Goal: Task Accomplishment & Management: Use online tool/utility

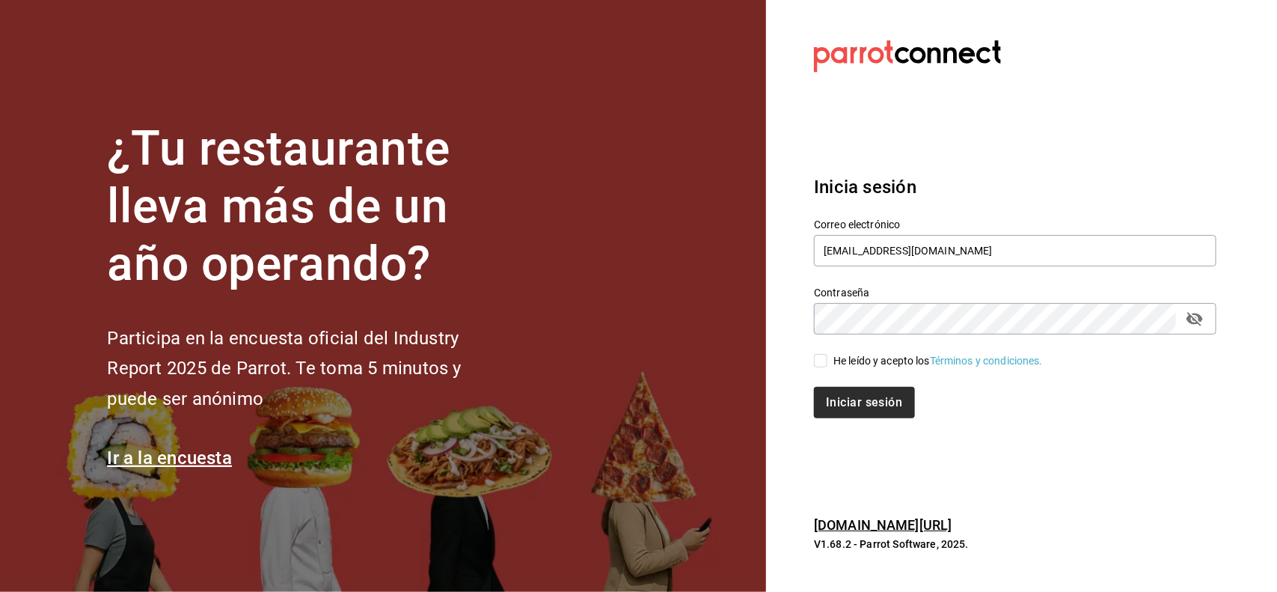
click at [819, 359] on input "He leído y acepto los Términos y condiciones." at bounding box center [820, 360] width 13 height 13
checkbox input "true"
click at [858, 402] on button "Iniciar sesión" at bounding box center [865, 402] width 102 height 31
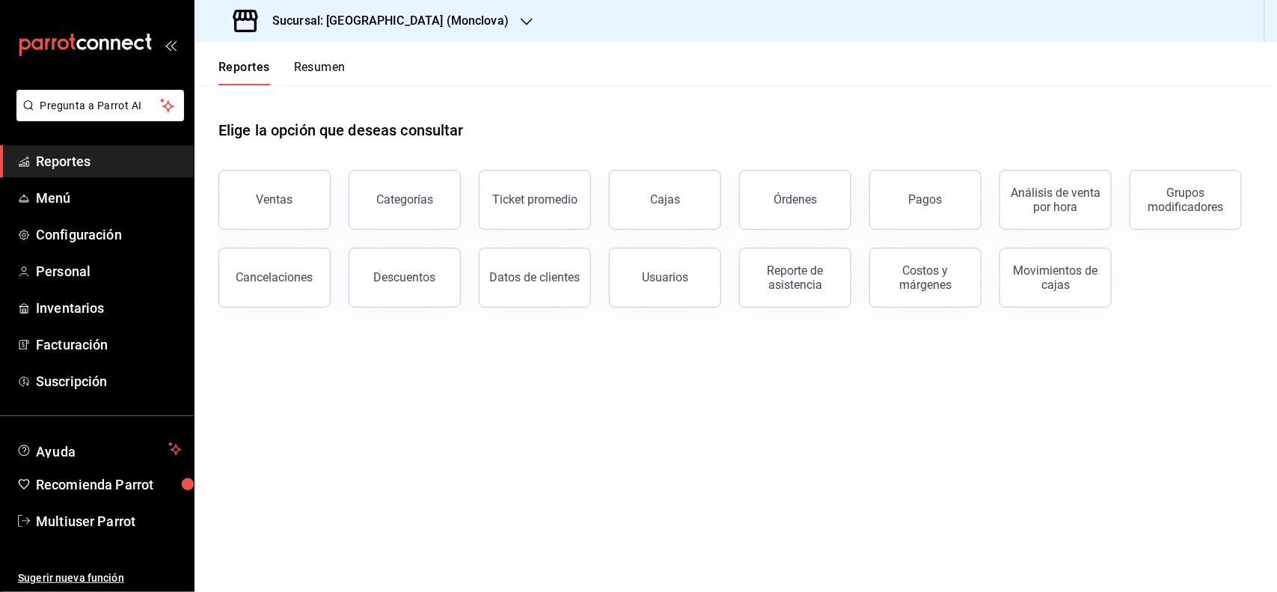
click at [400, 25] on h3 "Sucursal: [GEOGRAPHIC_DATA] (Monclova)" at bounding box center [384, 21] width 248 height 18
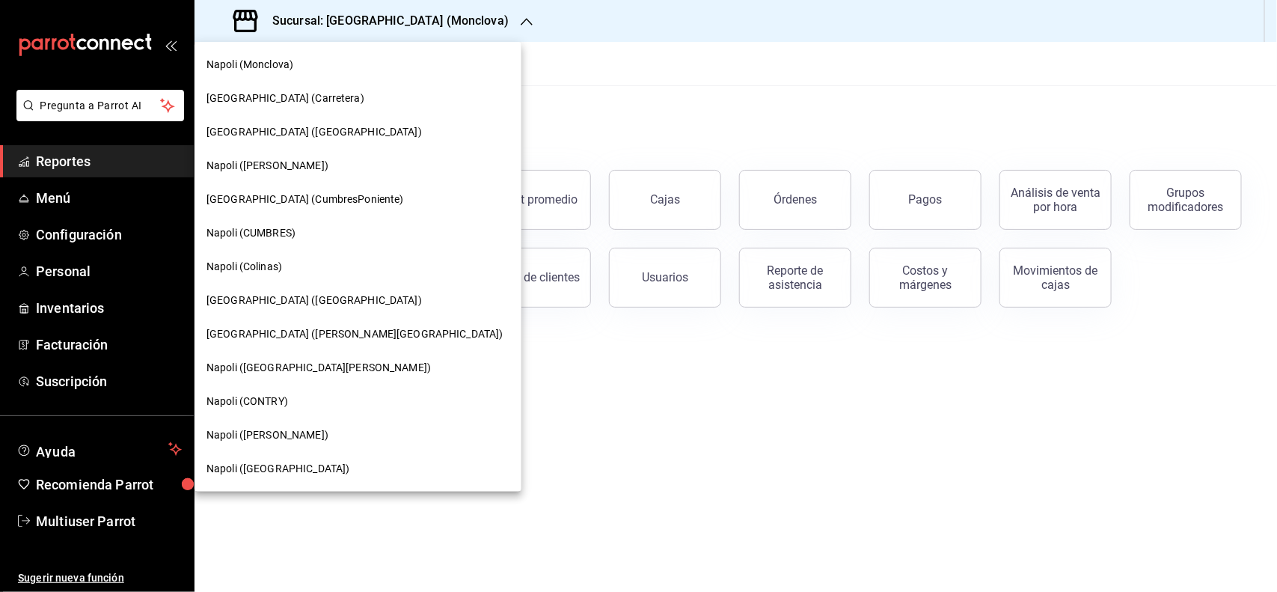
click at [301, 327] on span "[GEOGRAPHIC_DATA] ([PERSON_NAME][GEOGRAPHIC_DATA])" at bounding box center [355, 334] width 297 height 16
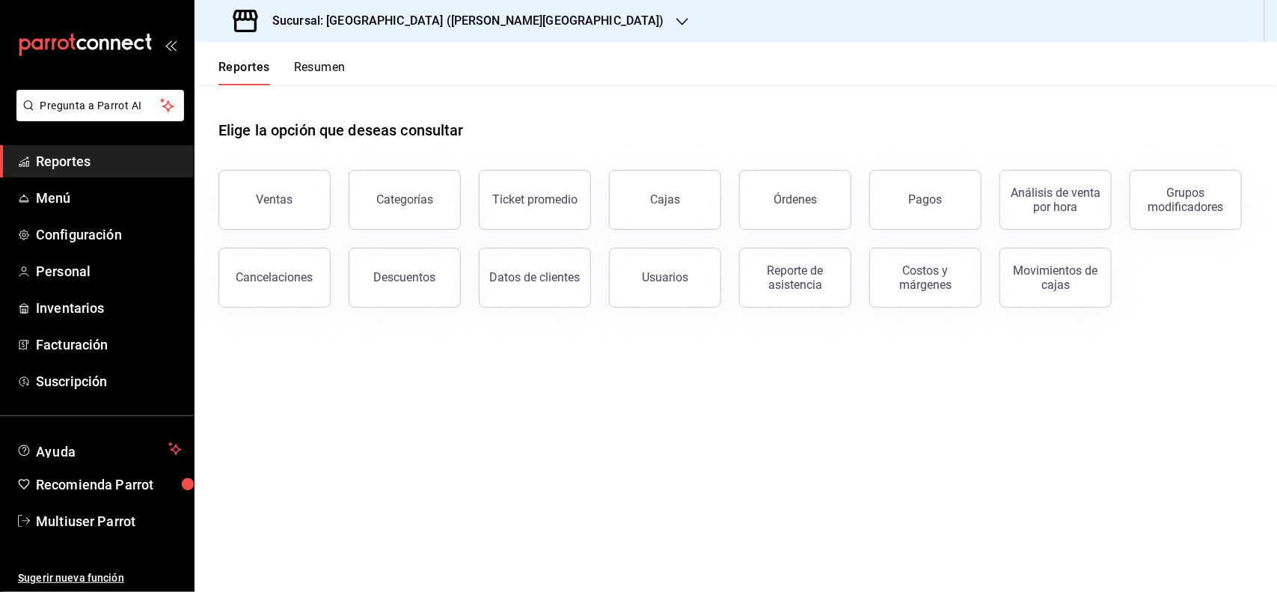
click at [49, 311] on span "Inventarios" at bounding box center [109, 308] width 146 height 20
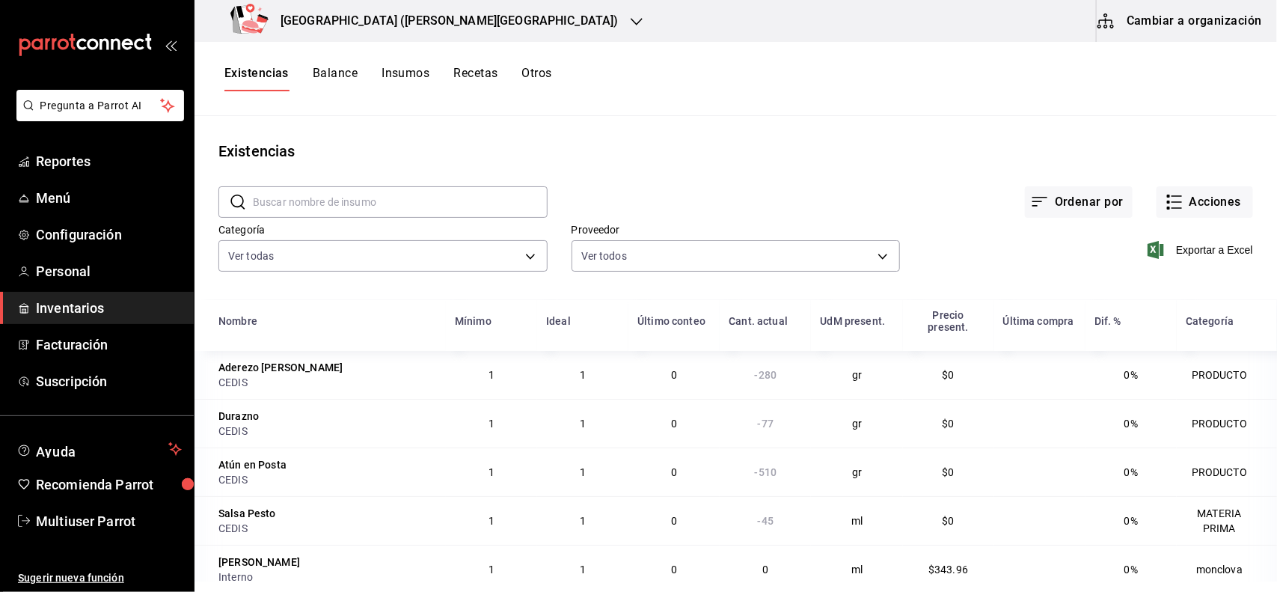
click at [544, 70] on button "Otros" at bounding box center [537, 78] width 30 height 25
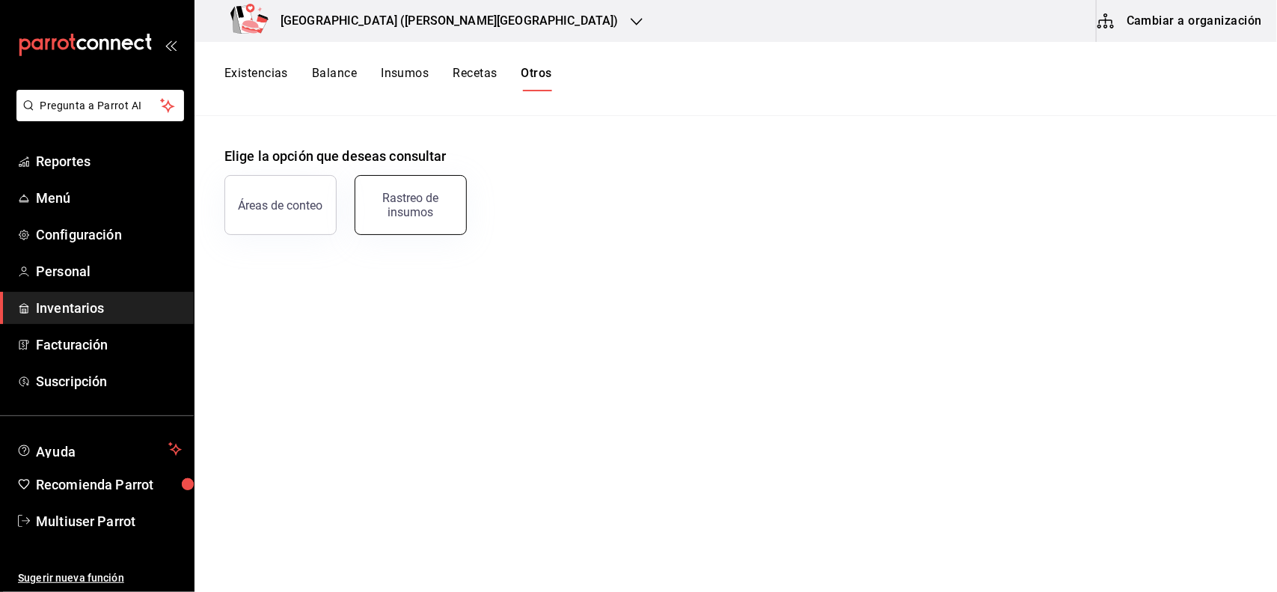
click at [389, 207] on div "Rastreo de insumos" at bounding box center [410, 205] width 93 height 28
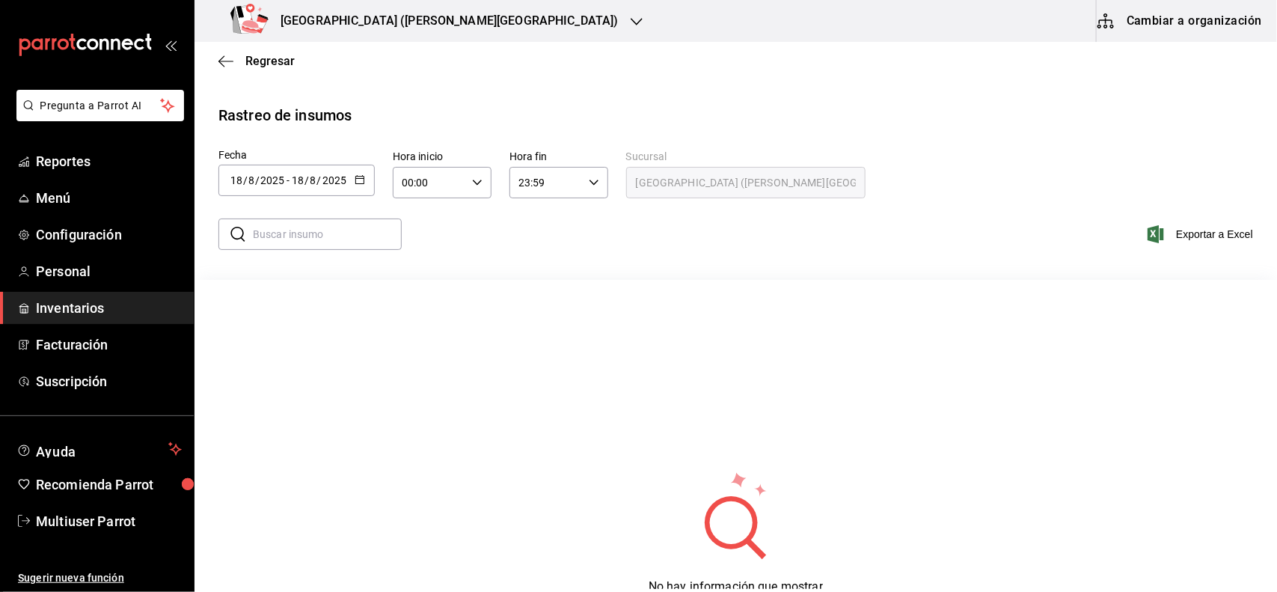
click at [340, 169] on div "[DATE] [DATE] - [DATE] [DATE]" at bounding box center [297, 180] width 156 height 31
click at [290, 458] on li "Rango de fechas" at bounding box center [289, 464] width 141 height 34
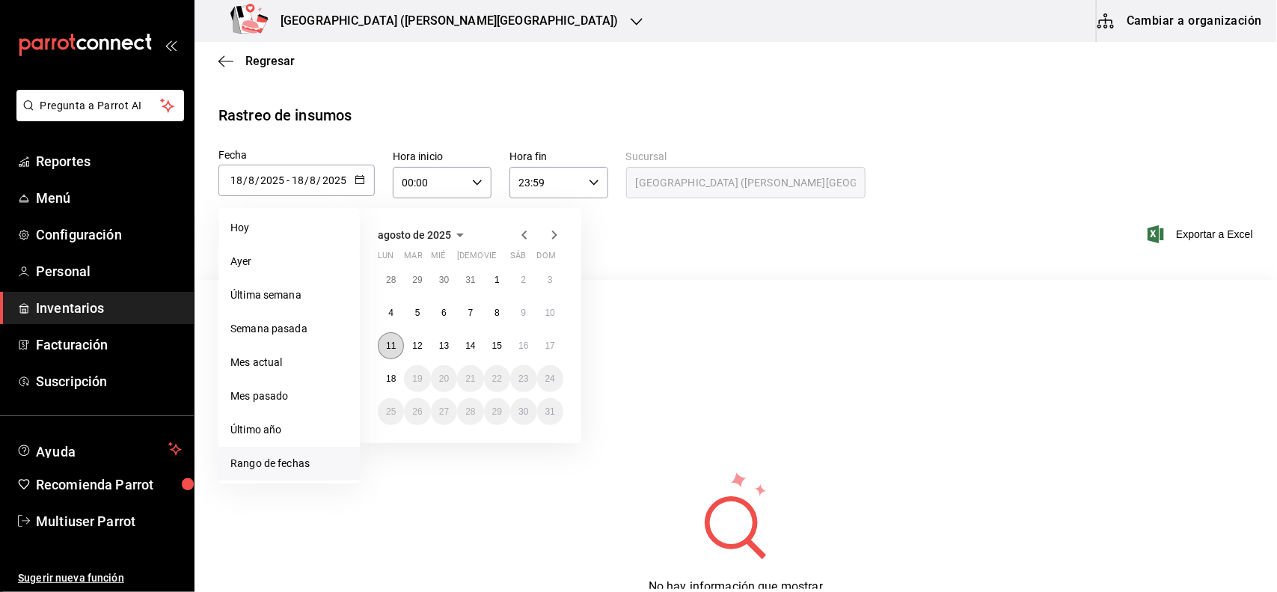
click at [391, 337] on button "11" at bounding box center [391, 345] width 26 height 27
click at [544, 337] on button "17" at bounding box center [550, 345] width 26 height 27
type input "[DATE]"
type input "11"
type input "[DATE]"
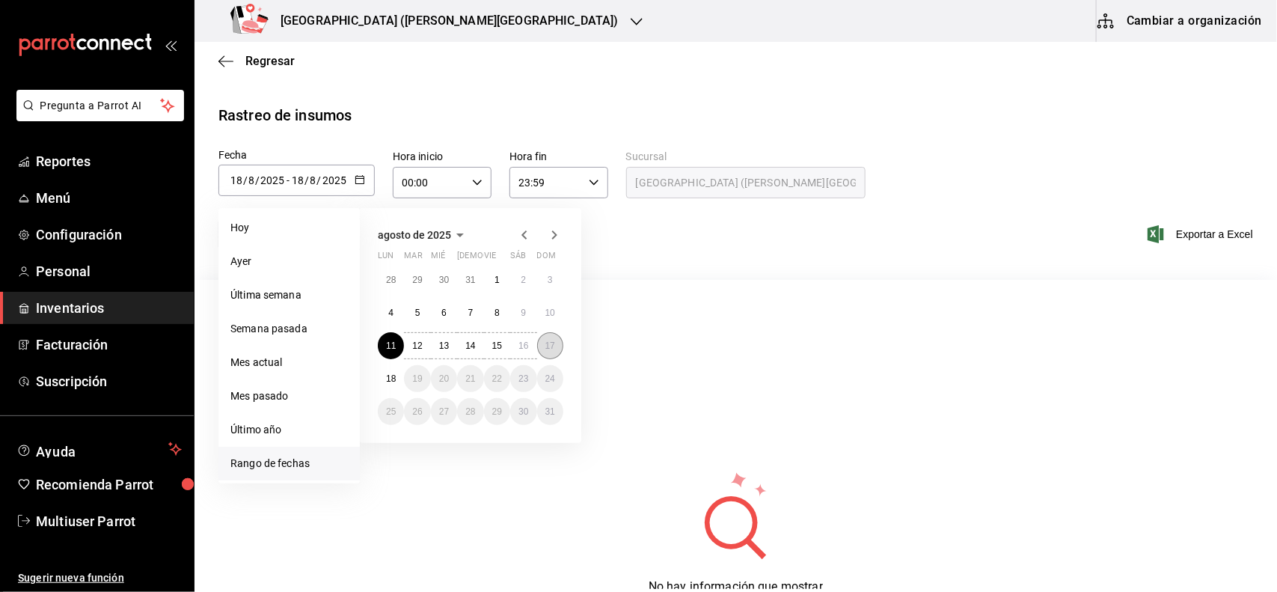
type input "17"
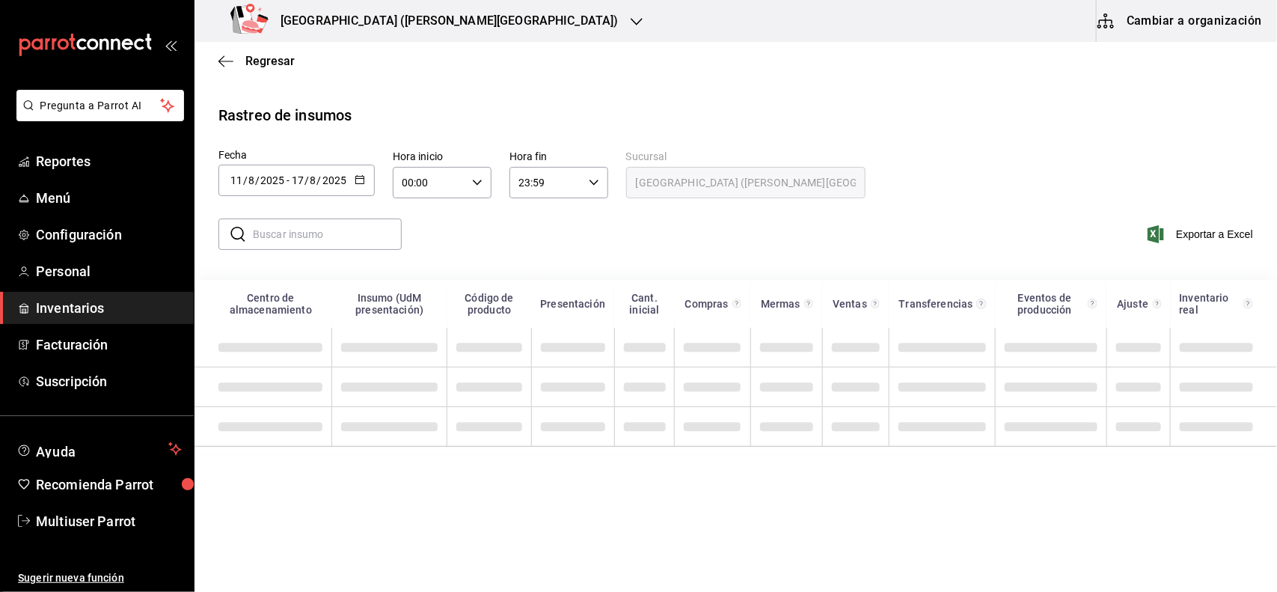
click at [337, 236] on input "text" at bounding box center [327, 234] width 149 height 30
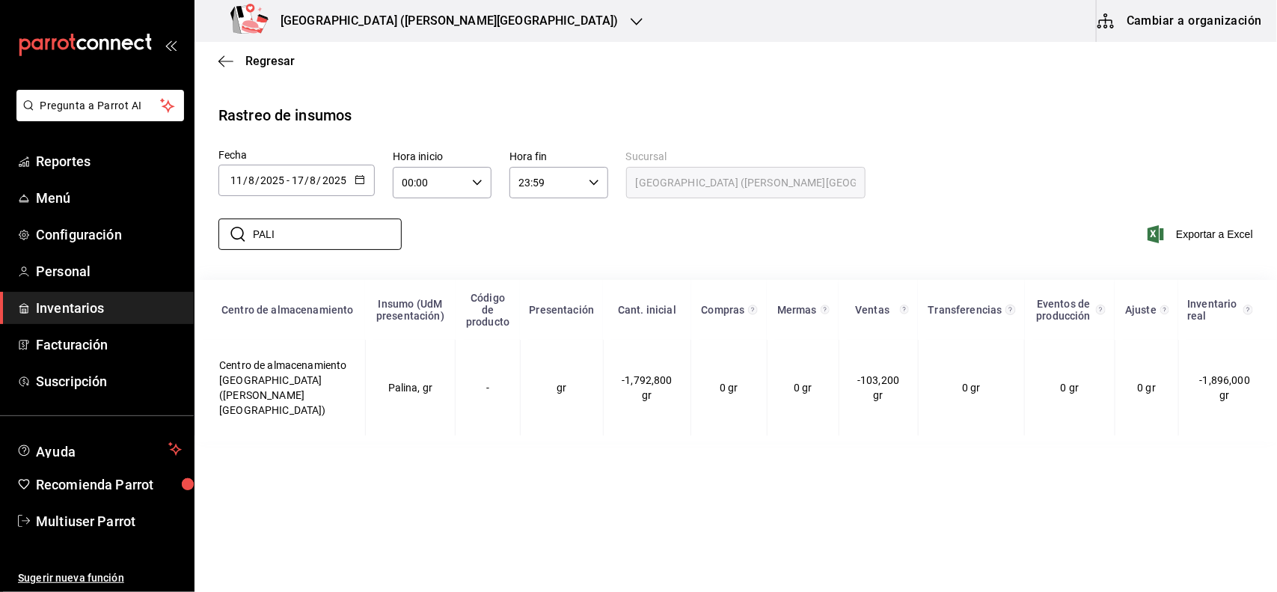
drag, startPoint x: 210, startPoint y: 223, endPoint x: 0, endPoint y: 131, distance: 229.5
click at [0, 131] on div "Pregunta a Parrot AI Reportes Menú Configuración Personal Inventarios Facturaci…" at bounding box center [638, 294] width 1277 height 589
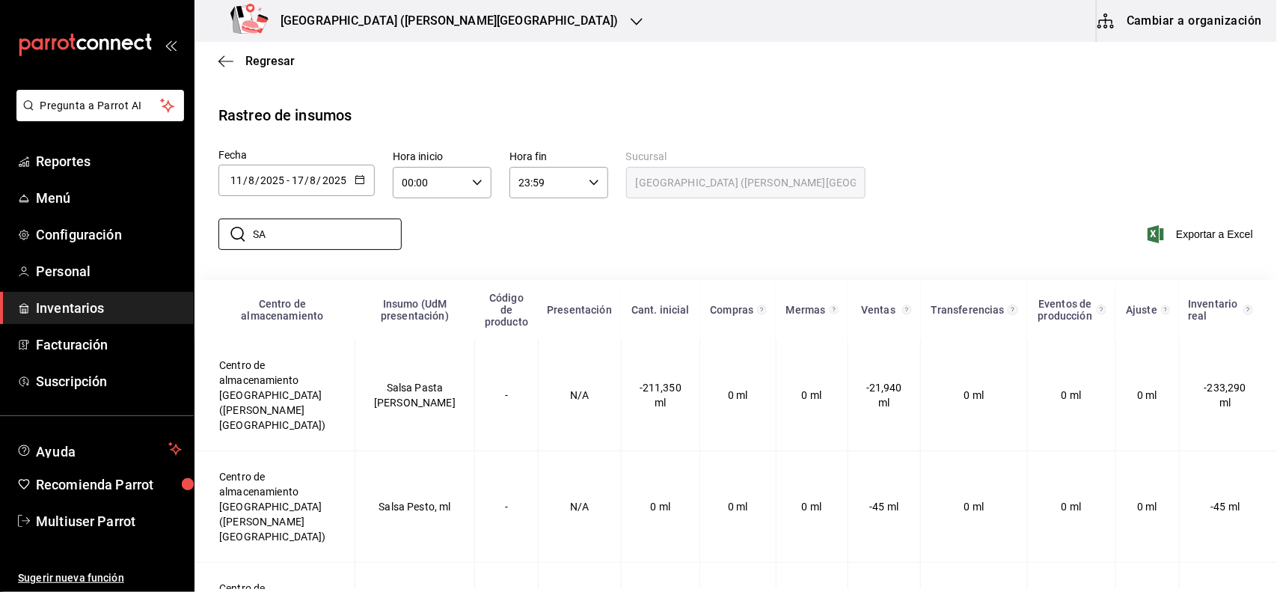
type input "S"
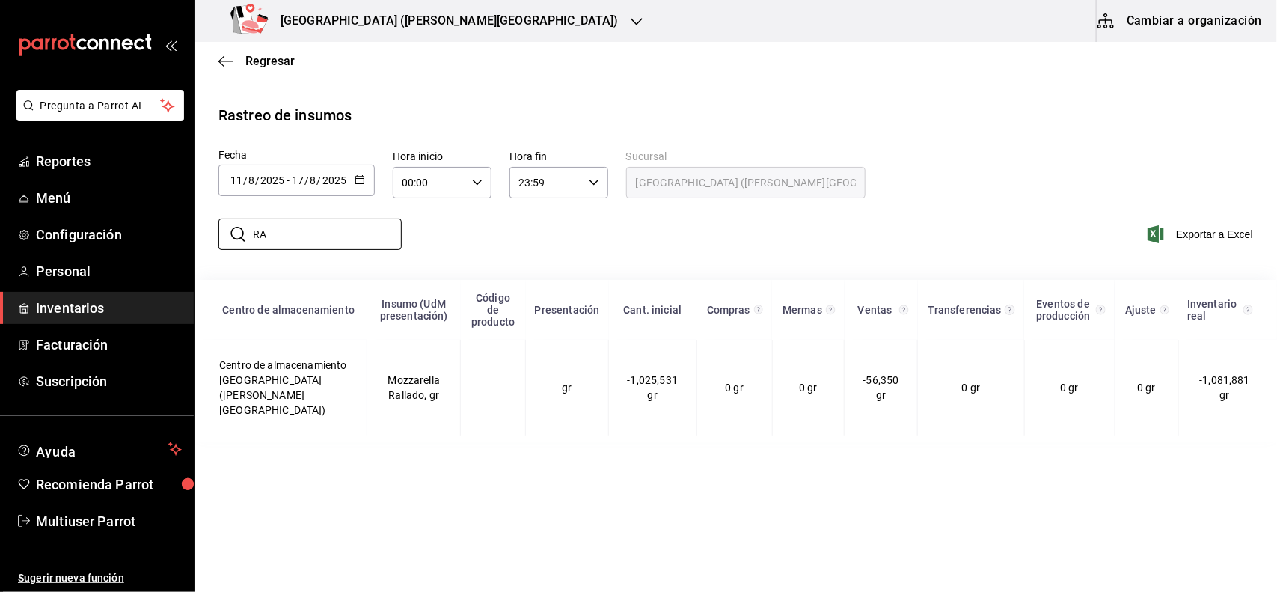
type input "R"
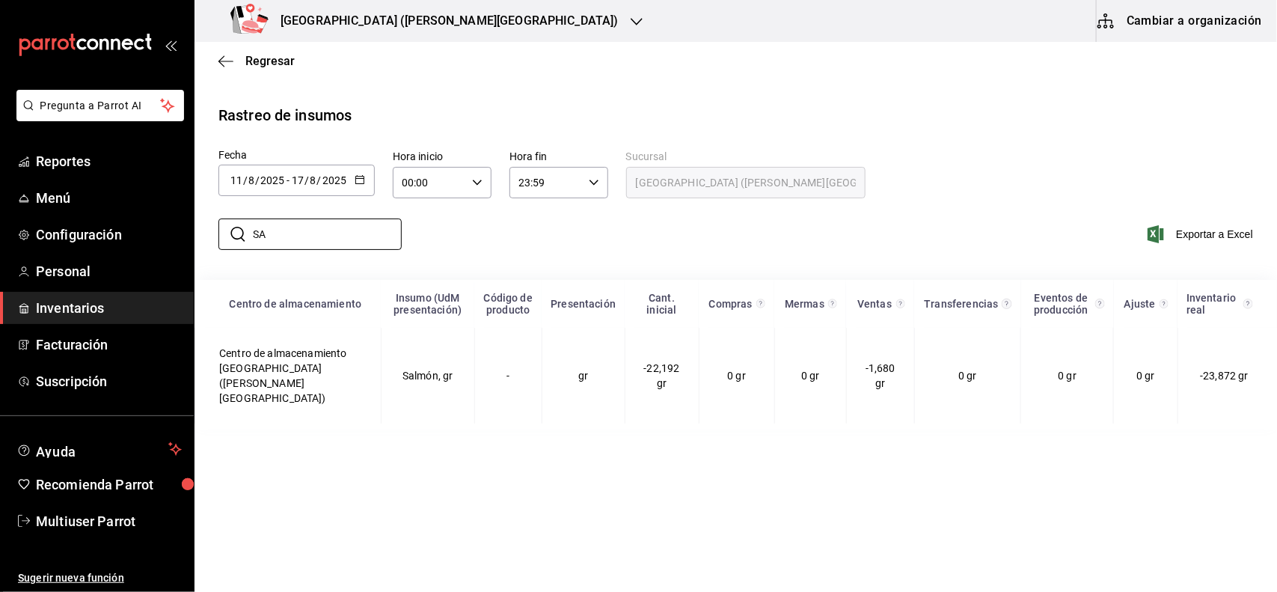
type input "S"
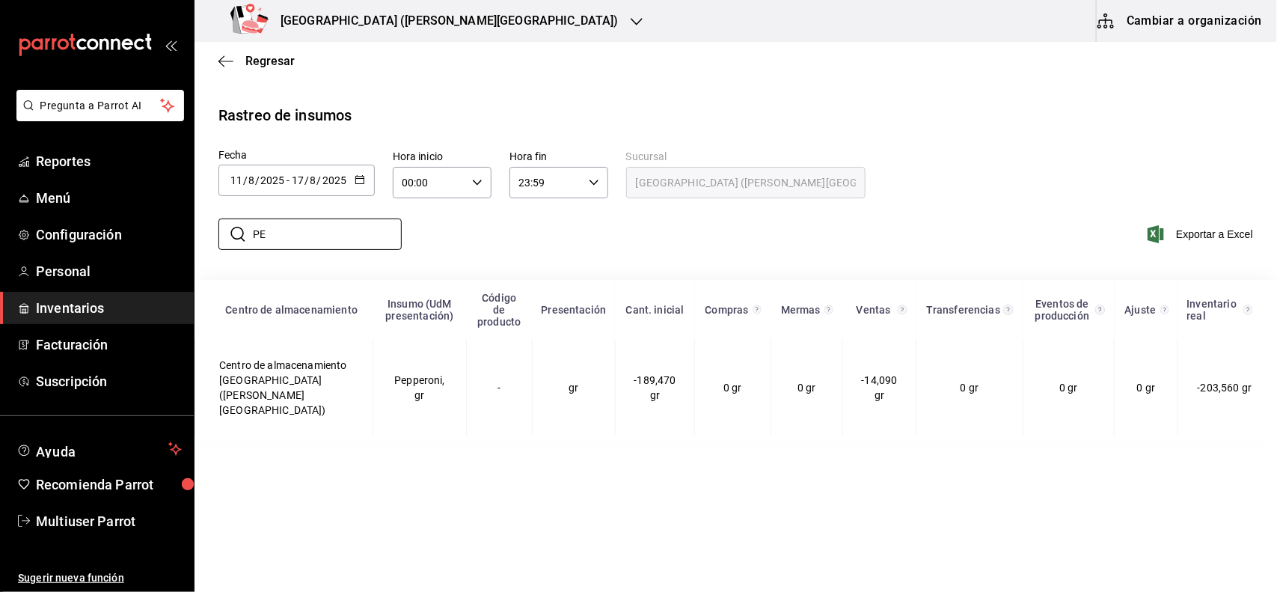
type input "P"
type input "C"
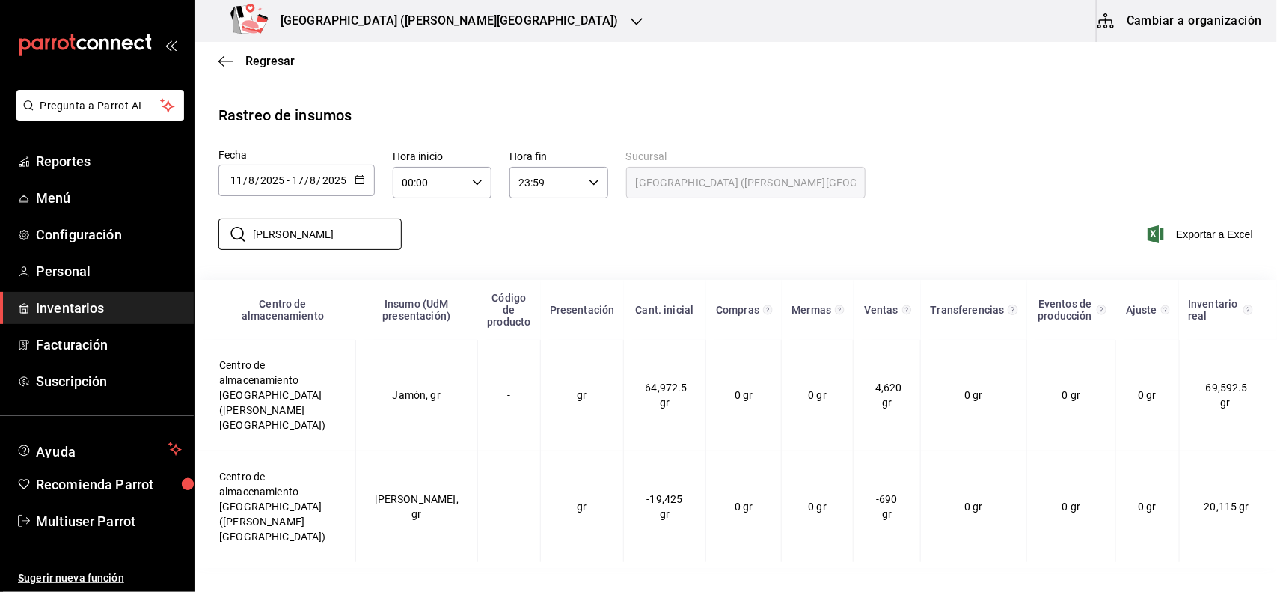
type input "J"
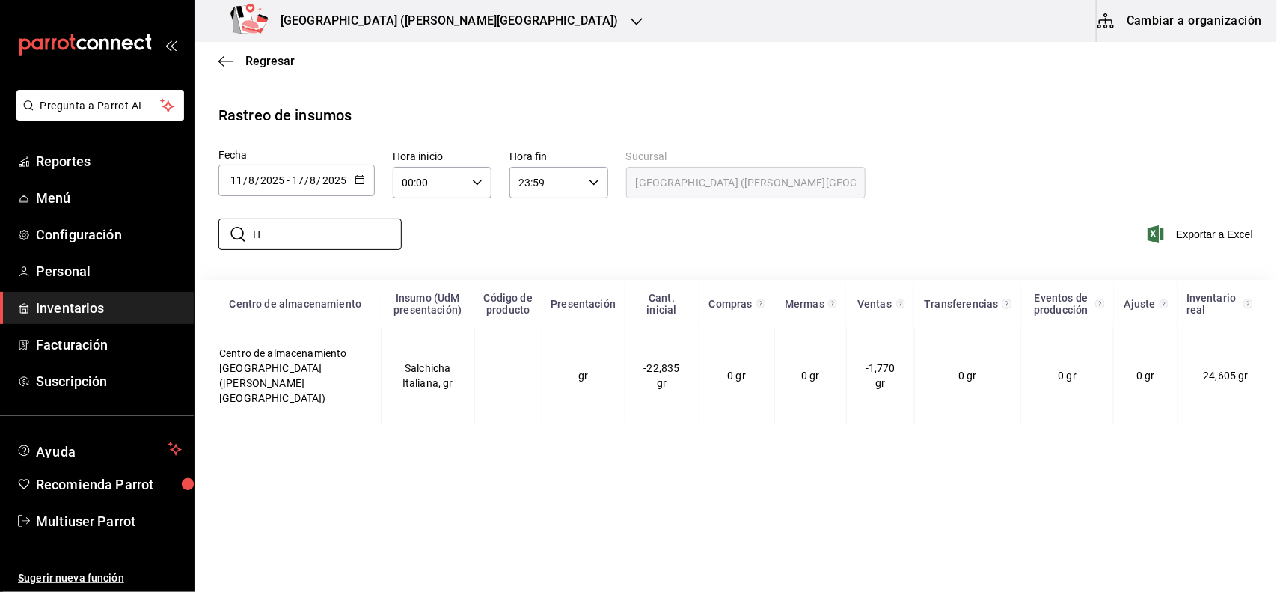
type input "I"
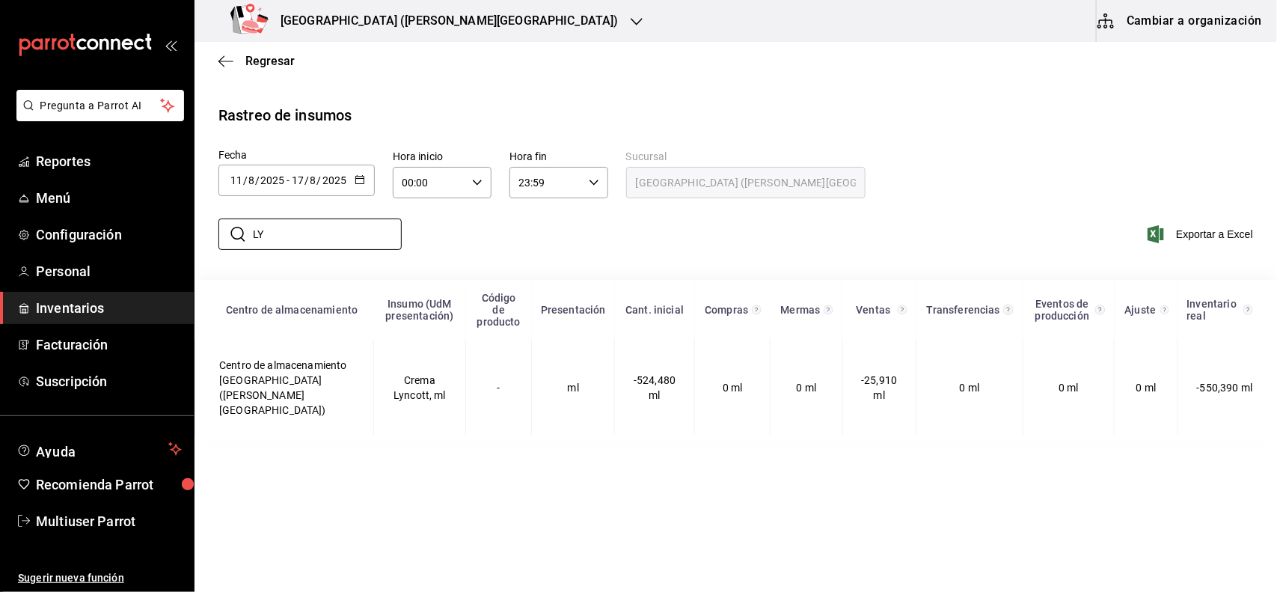
type input "L"
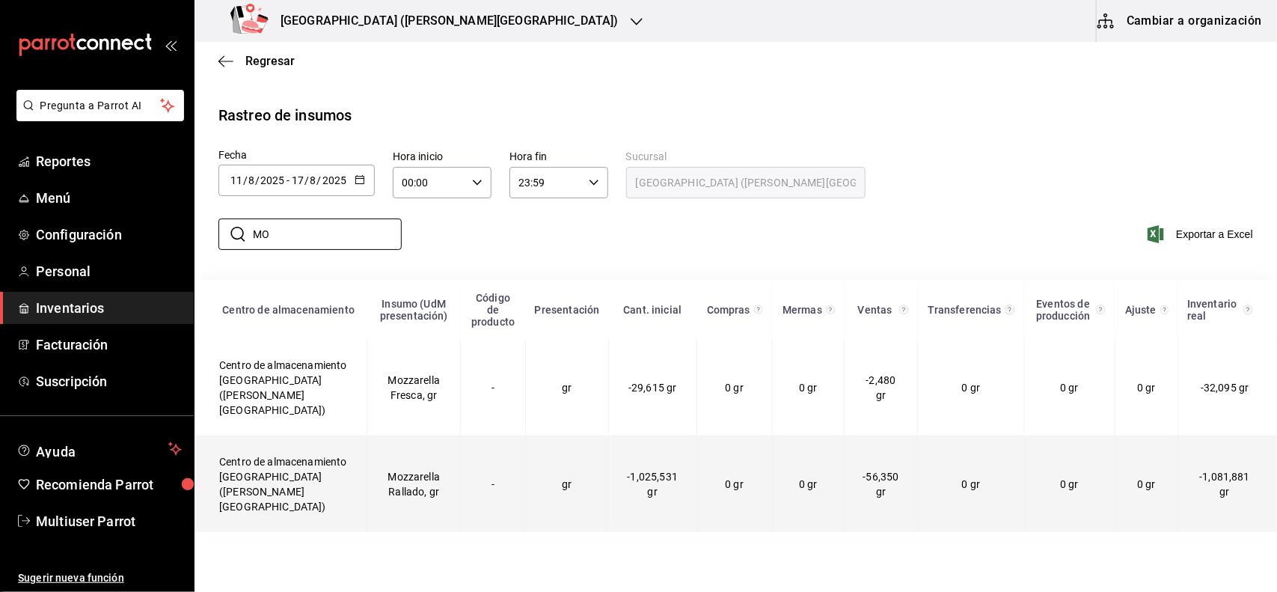
type input "M"
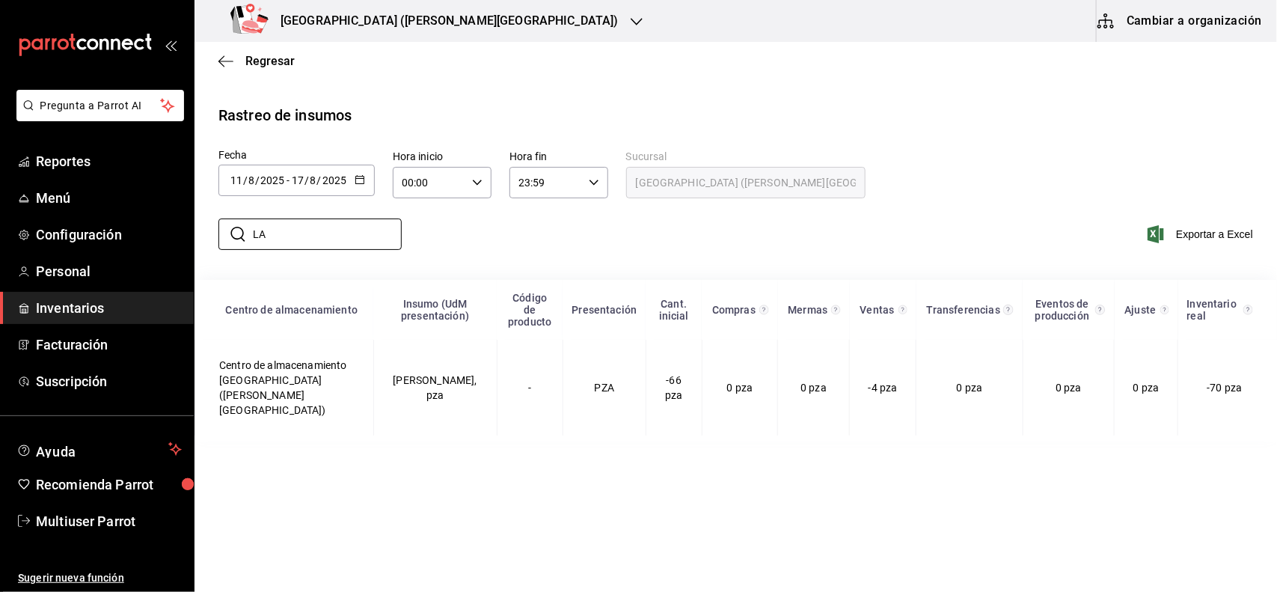
type input "L"
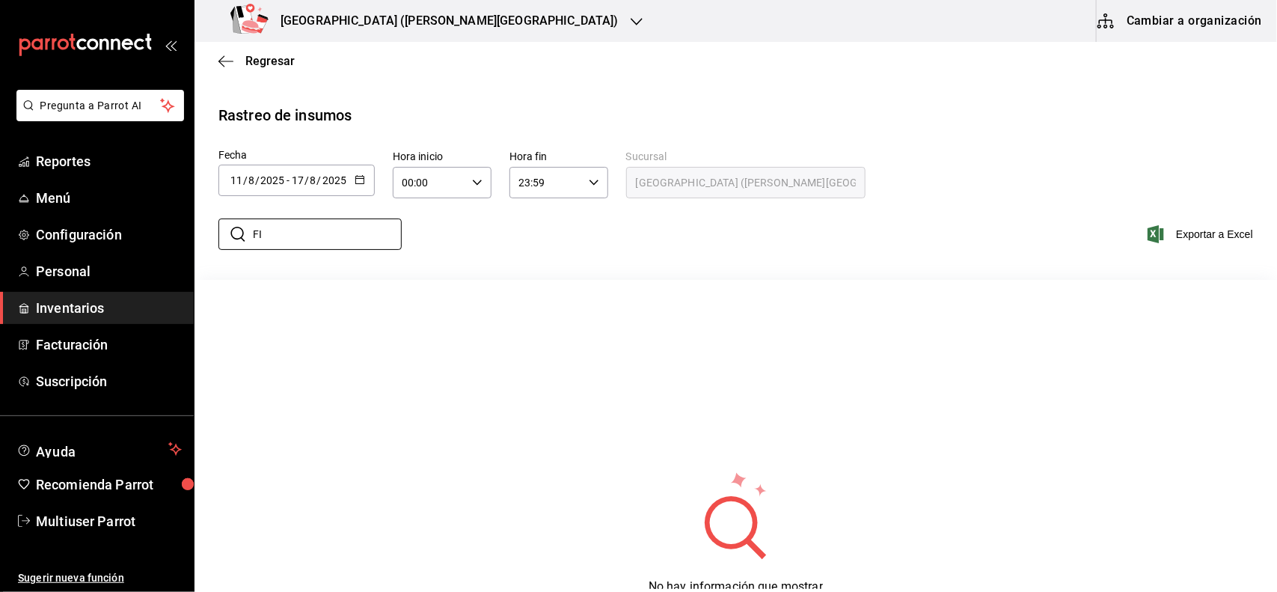
type input "F"
type input "P"
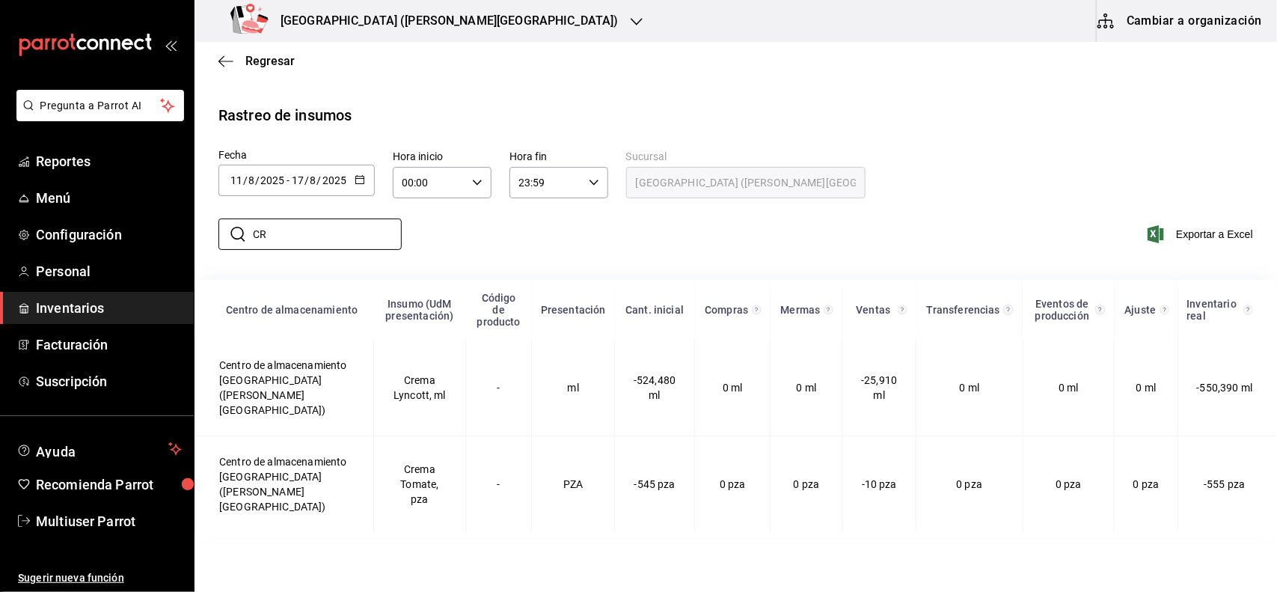
type input "C"
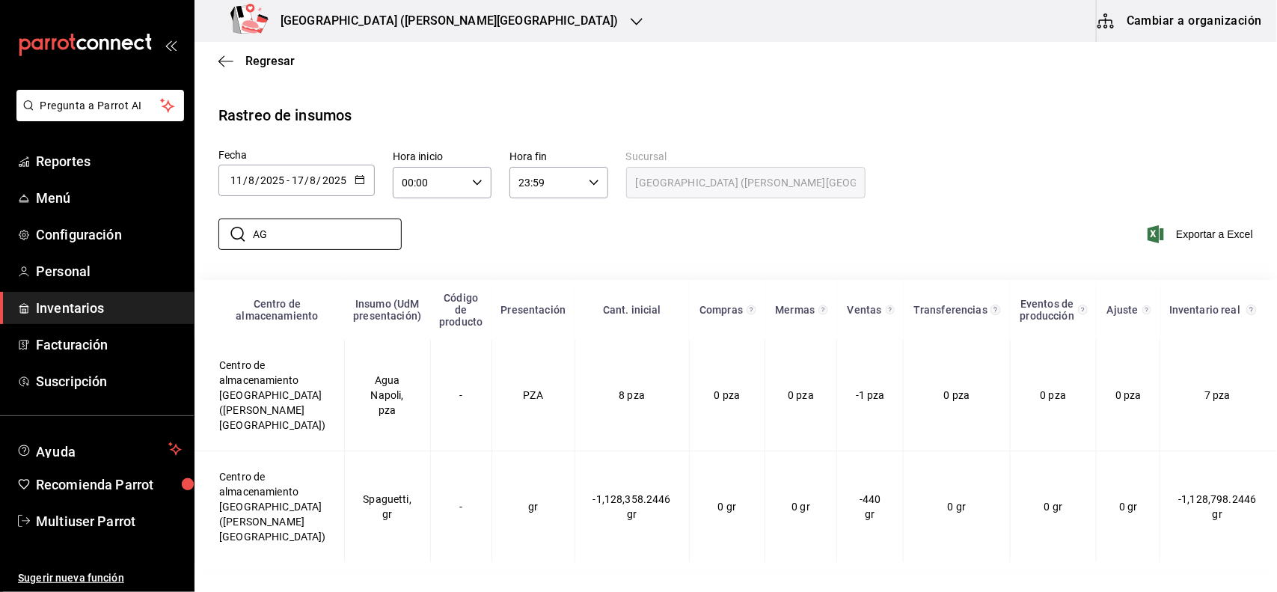
type input "A"
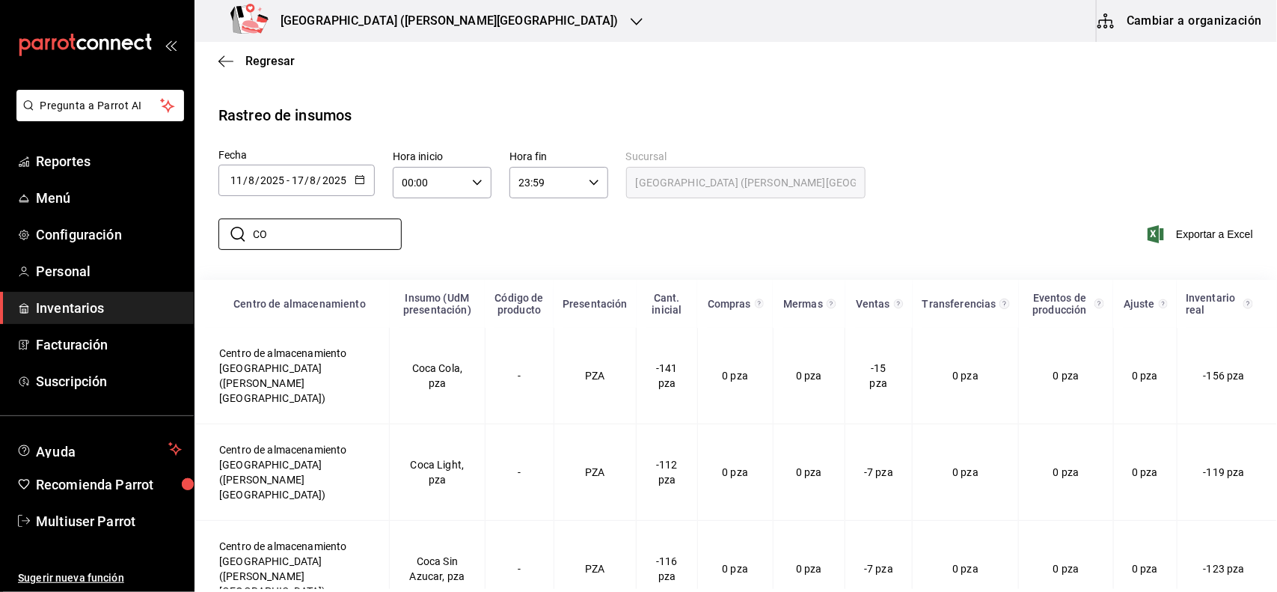
type input "C"
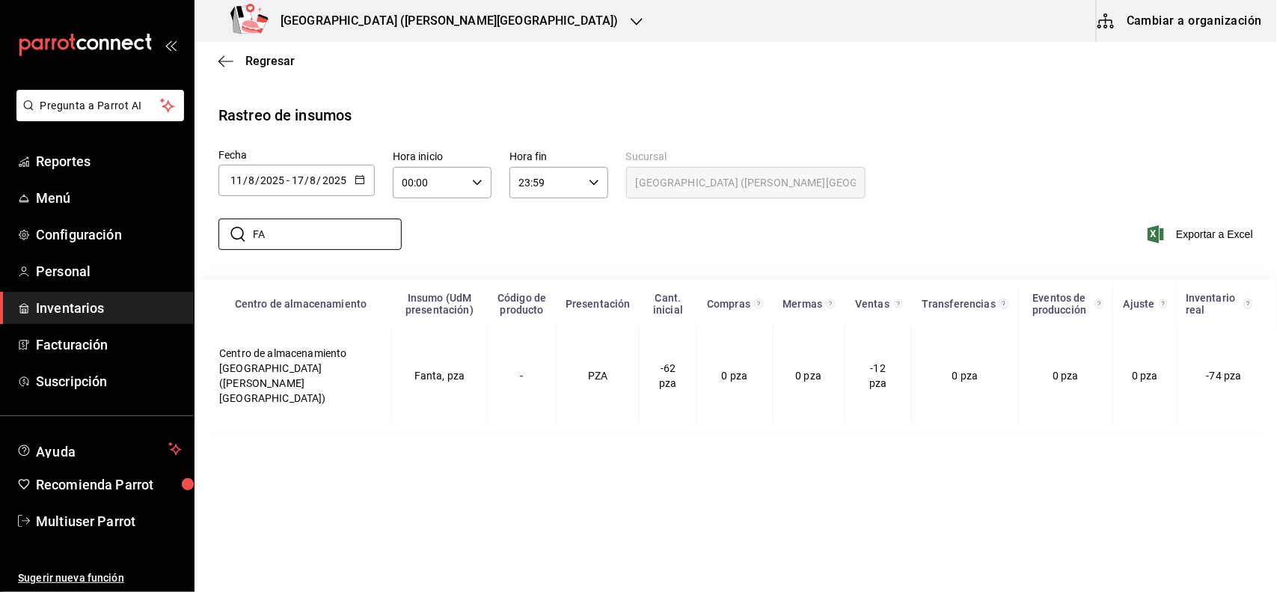
type input "F"
type input "S"
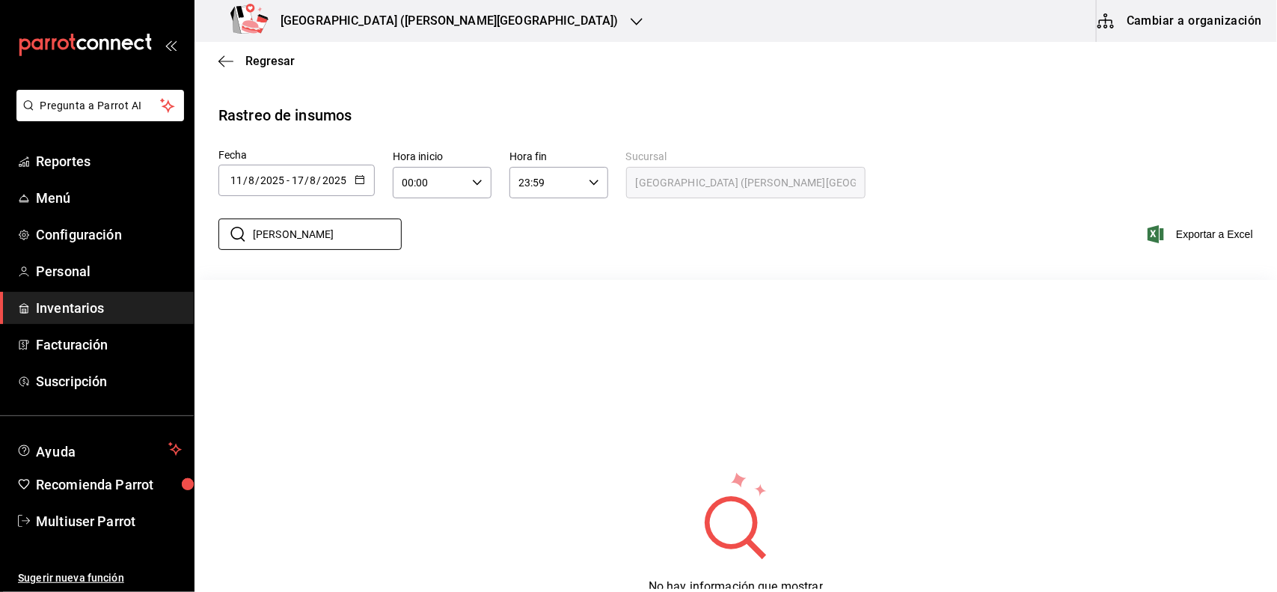
type input "J"
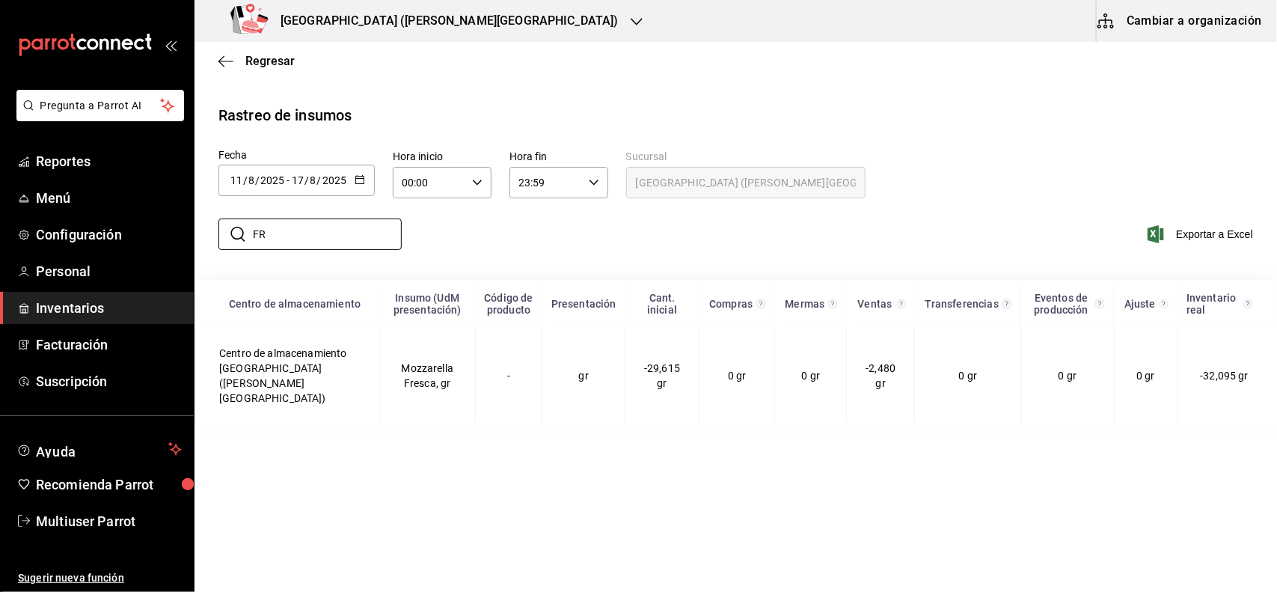
type input "F"
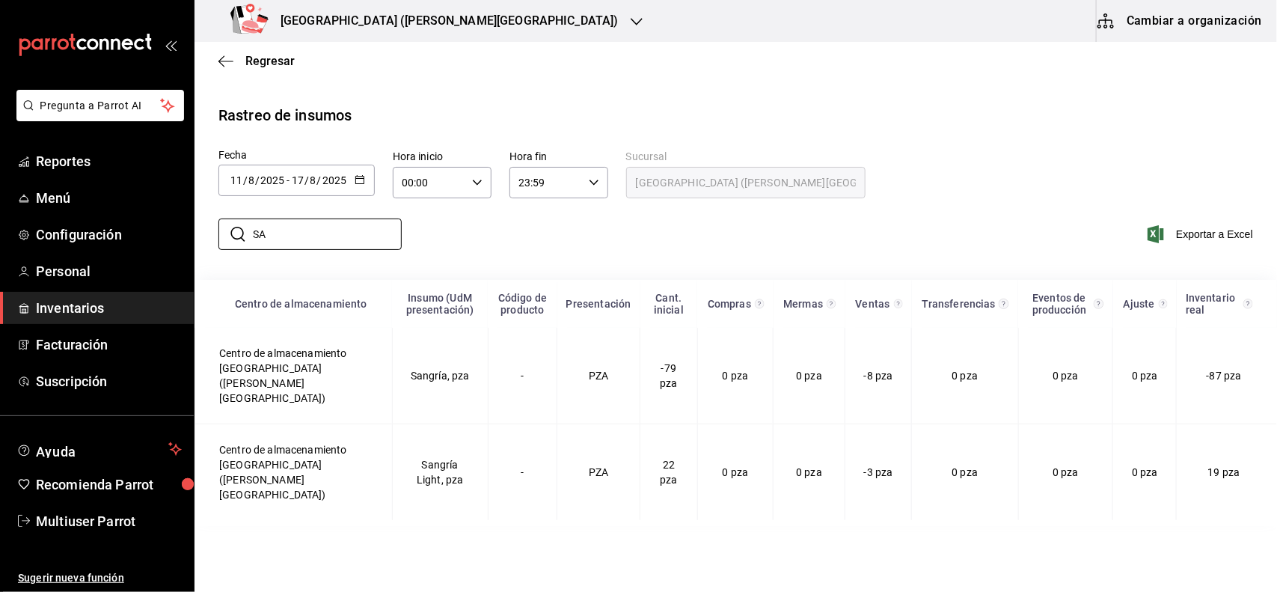
type input "S"
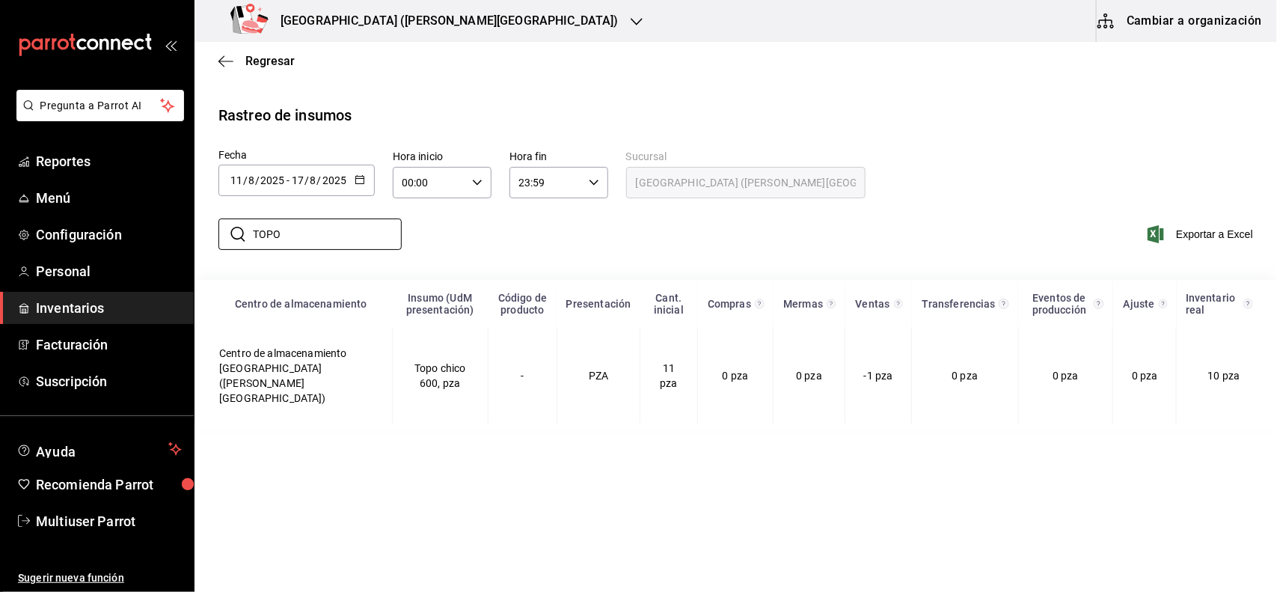
type input "TOPO"
